Goal: Transaction & Acquisition: Purchase product/service

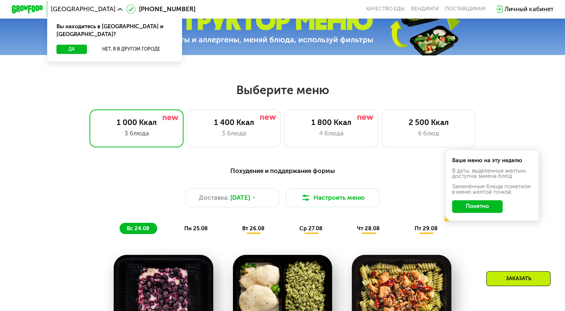
scroll to position [282, 0]
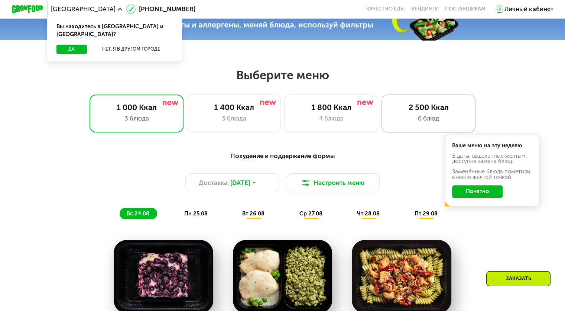
click at [412, 117] on div "6 блюд" at bounding box center [429, 118] width 78 height 9
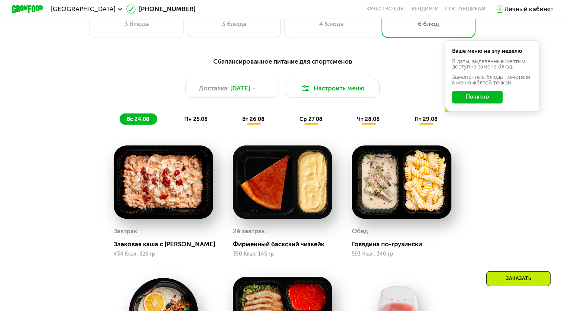
scroll to position [357, 0]
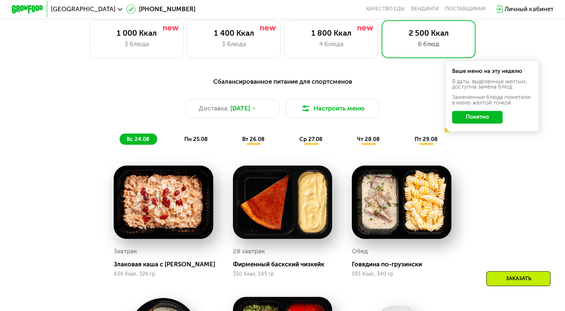
click at [201, 142] on span "пн 25.08" at bounding box center [195, 139] width 23 height 7
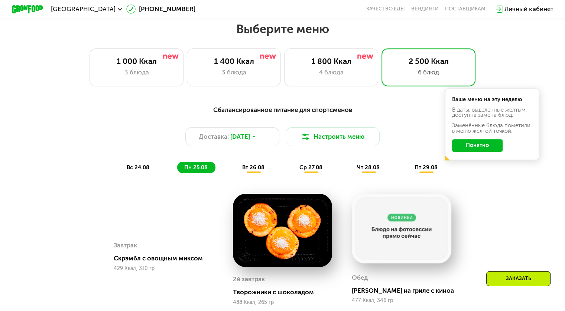
scroll to position [327, 0]
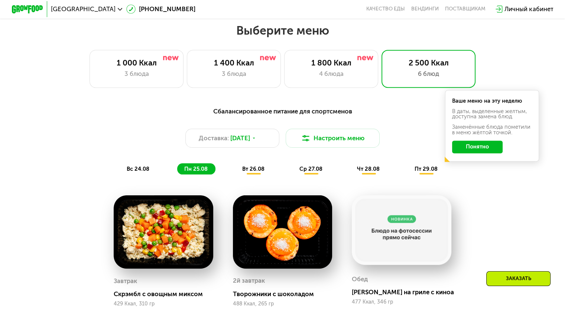
click at [254, 172] on span "вт 26.08" at bounding box center [253, 168] width 22 height 7
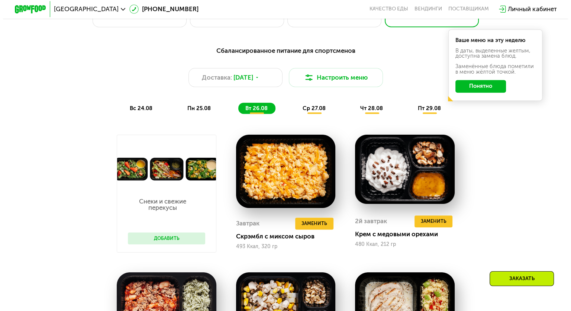
scroll to position [387, 0]
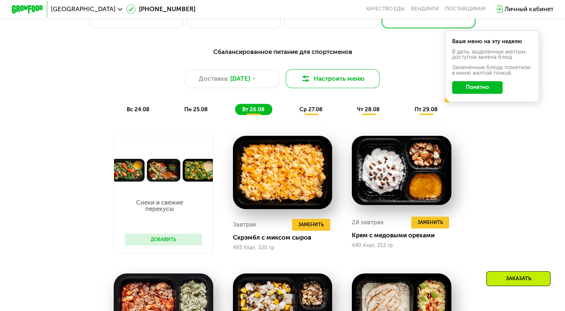
click at [308, 75] on button "Настроить меню" at bounding box center [333, 78] width 94 height 19
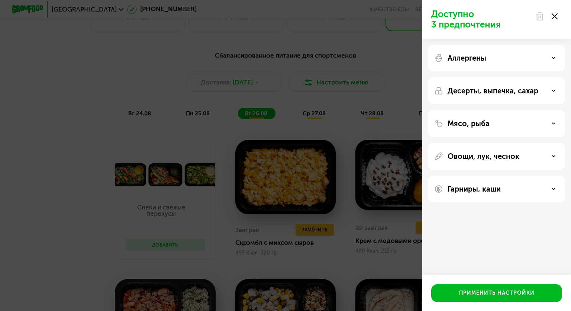
click at [553, 89] on icon at bounding box center [554, 91] width 4 height 4
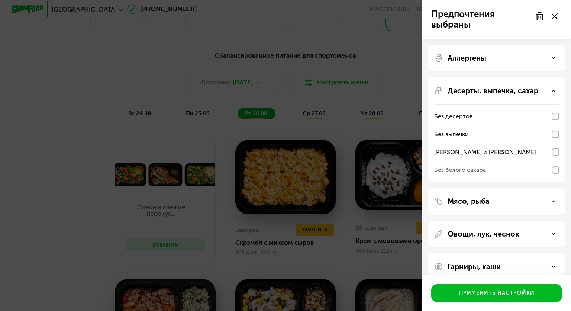
click at [556, 198] on div "Мясо, рыба" at bounding box center [496, 201] width 125 height 9
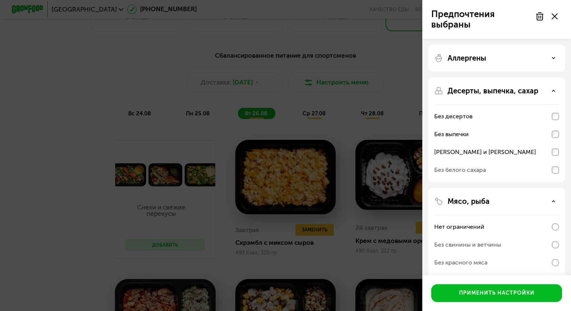
click at [555, 200] on icon at bounding box center [554, 201] width 4 height 4
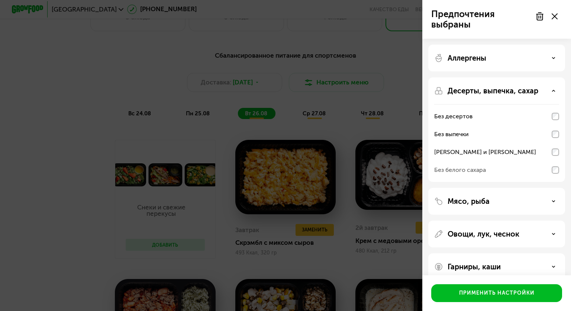
click at [555, 234] on div "Овощи, лук, чеснок" at bounding box center [496, 233] width 125 height 9
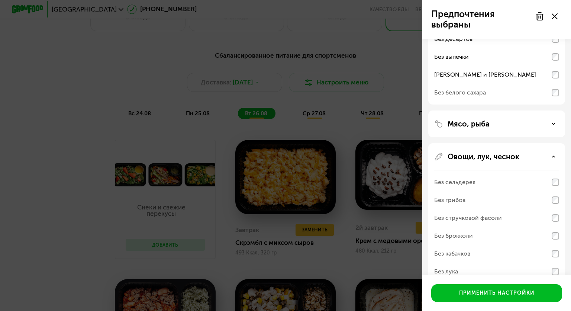
scroll to position [89, 0]
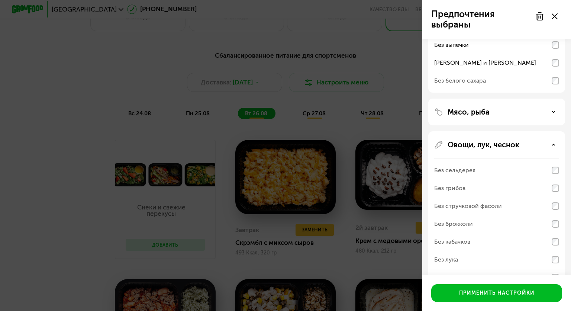
click at [556, 112] on div "Мясо, рыба" at bounding box center [496, 111] width 125 height 9
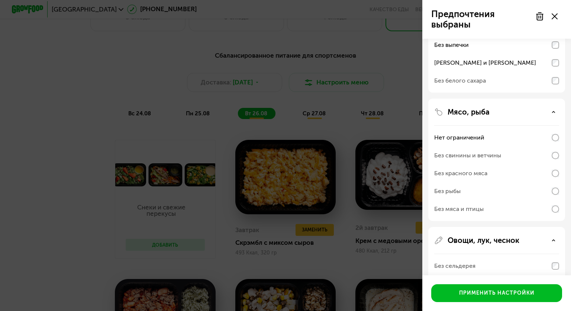
click at [551, 227] on div "Мясо, рыба Нет ограничений Без свинины и ветчины Без красного мяса Без рыбы Без…" at bounding box center [496, 306] width 137 height 158
click at [551, 112] on div "Мясо, рыба" at bounding box center [496, 111] width 125 height 9
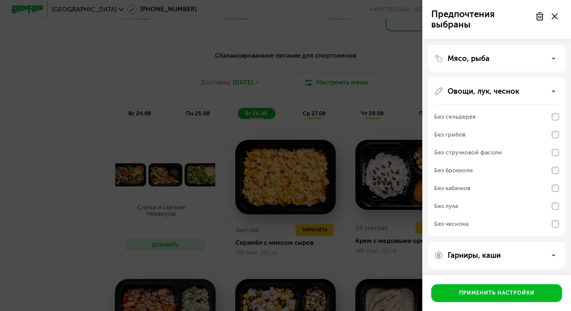
scroll to position [143, 0]
click at [553, 257] on div "Гарниры, каши" at bounding box center [496, 254] width 125 height 9
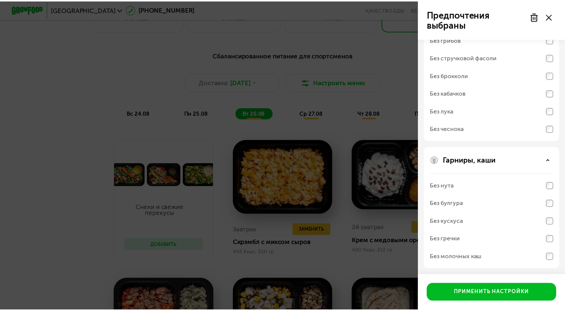
scroll to position [239, 0]
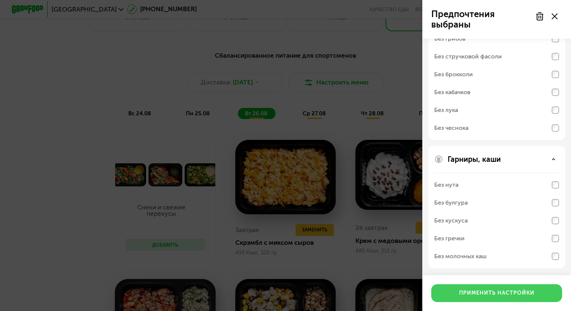
click at [536, 291] on button "Применить настройки" at bounding box center [496, 293] width 131 height 18
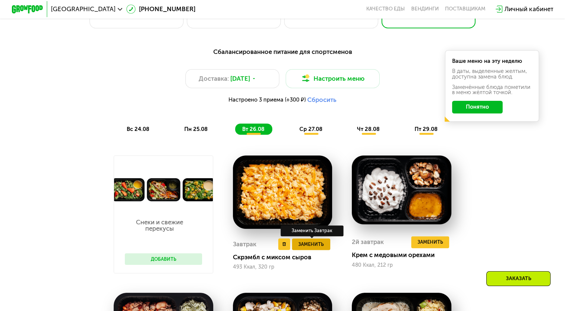
click at [305, 248] on span "Заменить" at bounding box center [311, 244] width 26 height 8
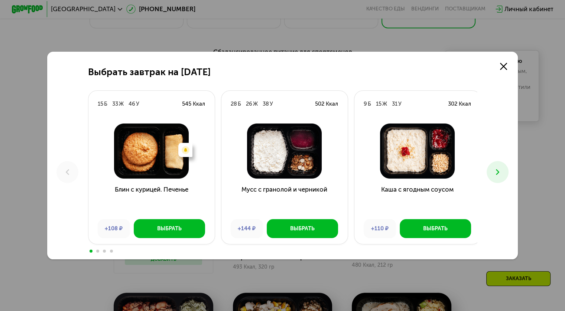
click at [305, 250] on div at bounding box center [283, 250] width 390 height 6
click at [507, 67] on icon at bounding box center [503, 66] width 7 height 7
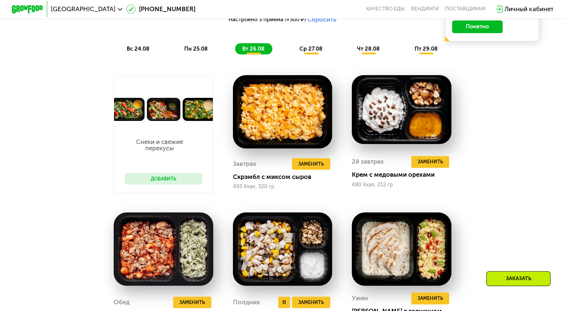
scroll to position [446, 0]
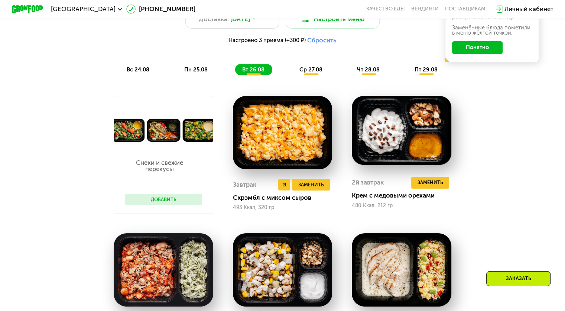
click at [275, 144] on img at bounding box center [283, 132] width 100 height 73
click at [312, 188] on span "Заменить" at bounding box center [311, 185] width 26 height 8
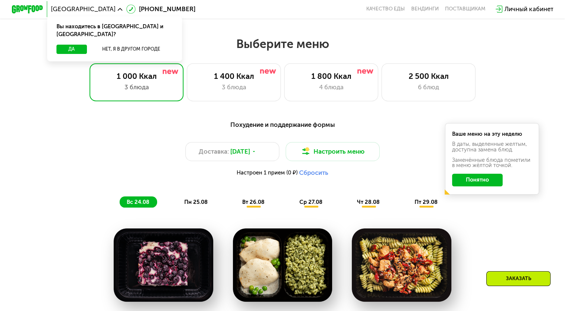
scroll to position [312, 0]
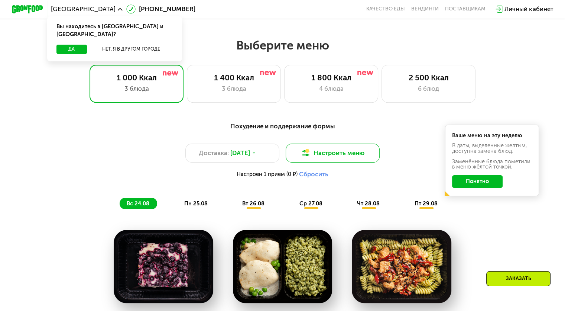
click at [355, 151] on button "Настроить меню" at bounding box center [333, 152] width 94 height 19
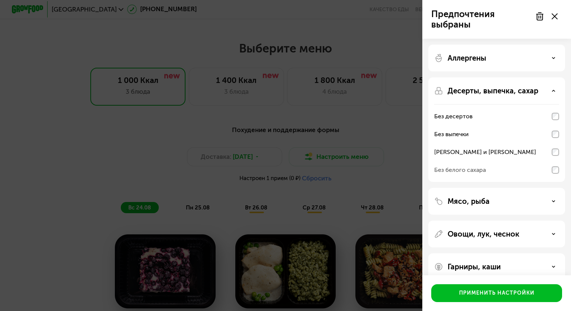
click at [374, 149] on div "Предпочтения выбраны Аллергены Десерты, выпечка, сахар Без десертов Без выпечки…" at bounding box center [285, 155] width 571 height 311
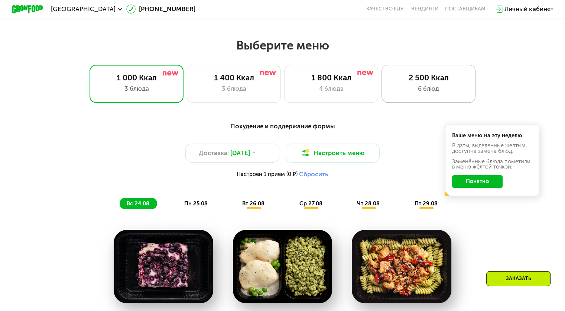
click at [408, 102] on div "2 500 Ккал 6 блюд" at bounding box center [429, 84] width 94 height 38
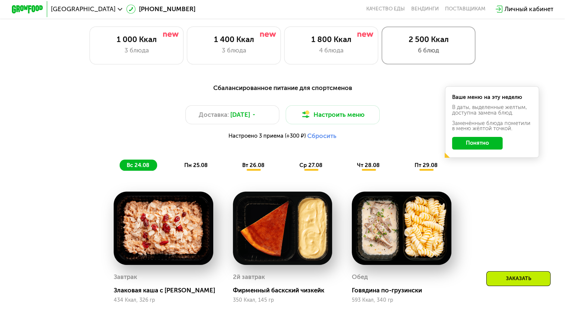
scroll to position [372, 0]
